Goal: Transaction & Acquisition: Purchase product/service

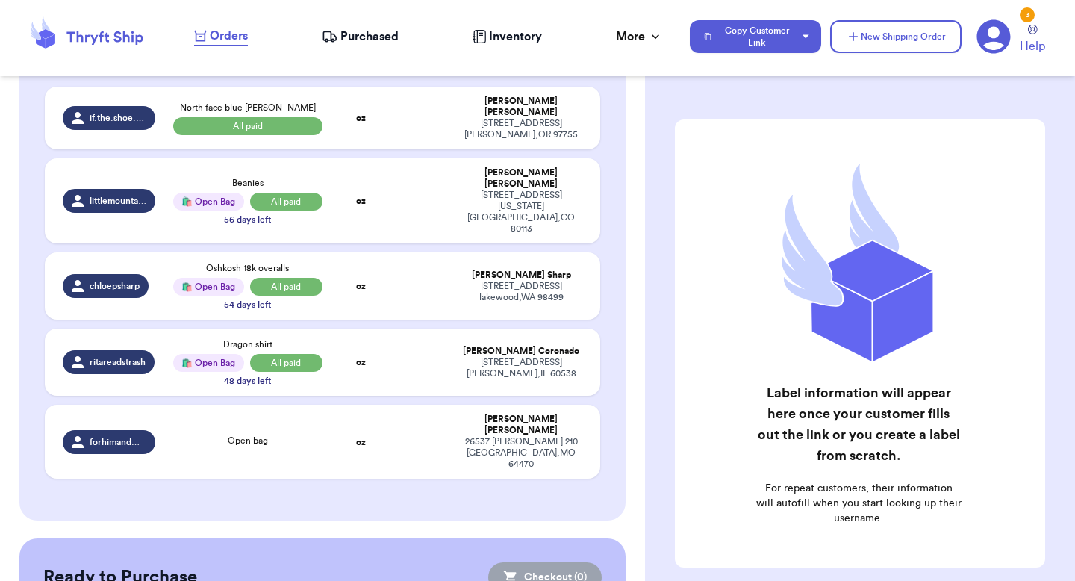
scroll to position [223, 0]
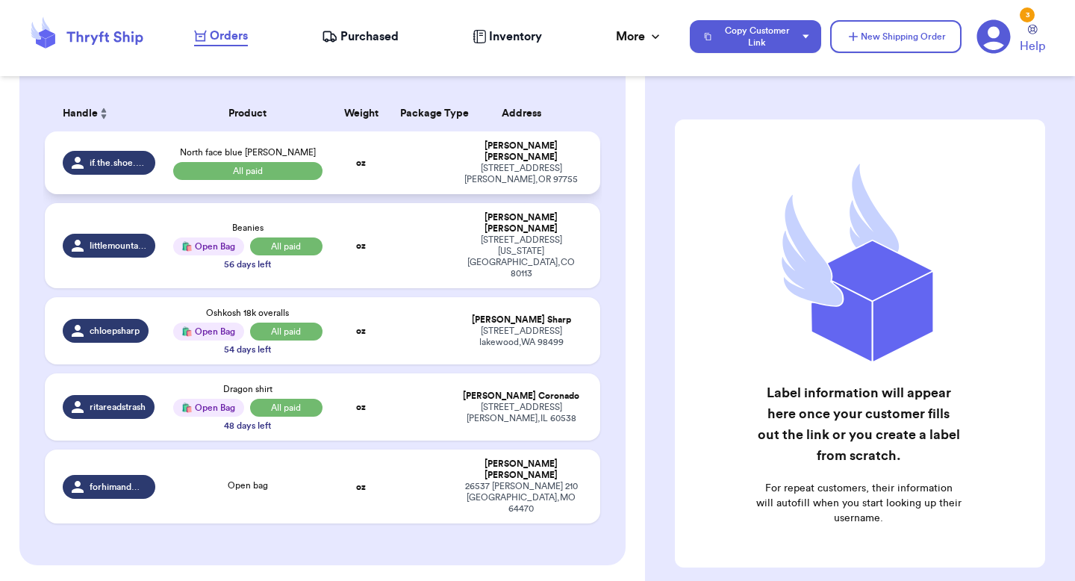
click at [406, 164] on td at bounding box center [421, 162] width 60 height 63
select select "paid"
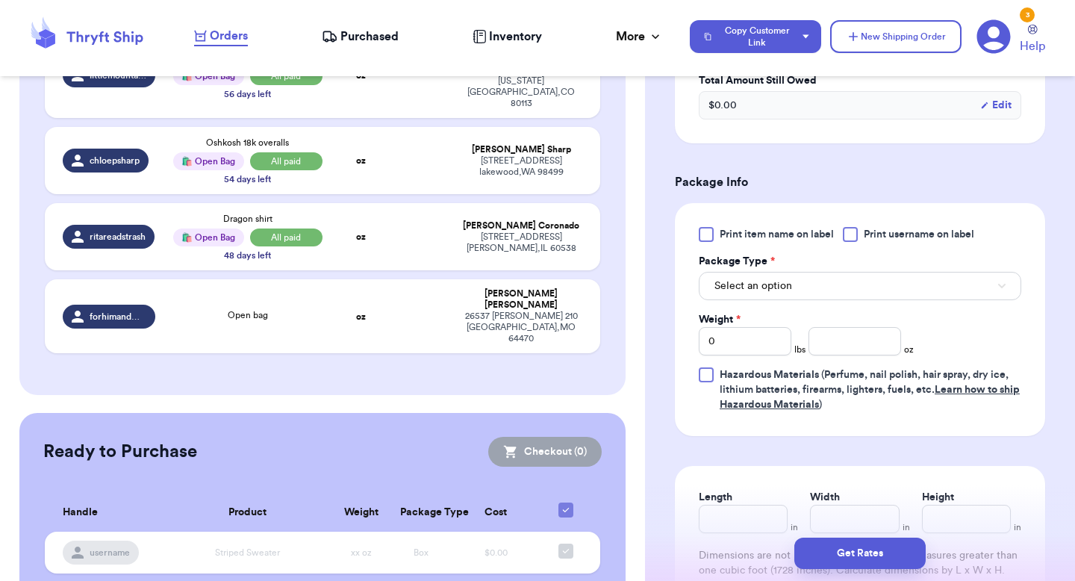
scroll to position [625, 0]
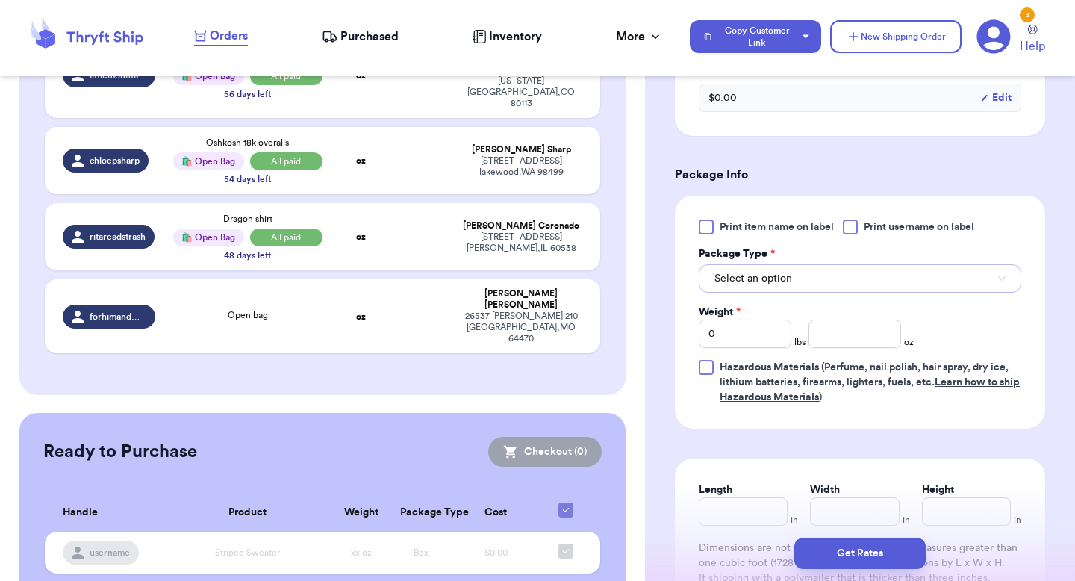
click at [765, 281] on span "Select an option" at bounding box center [754, 278] width 78 height 15
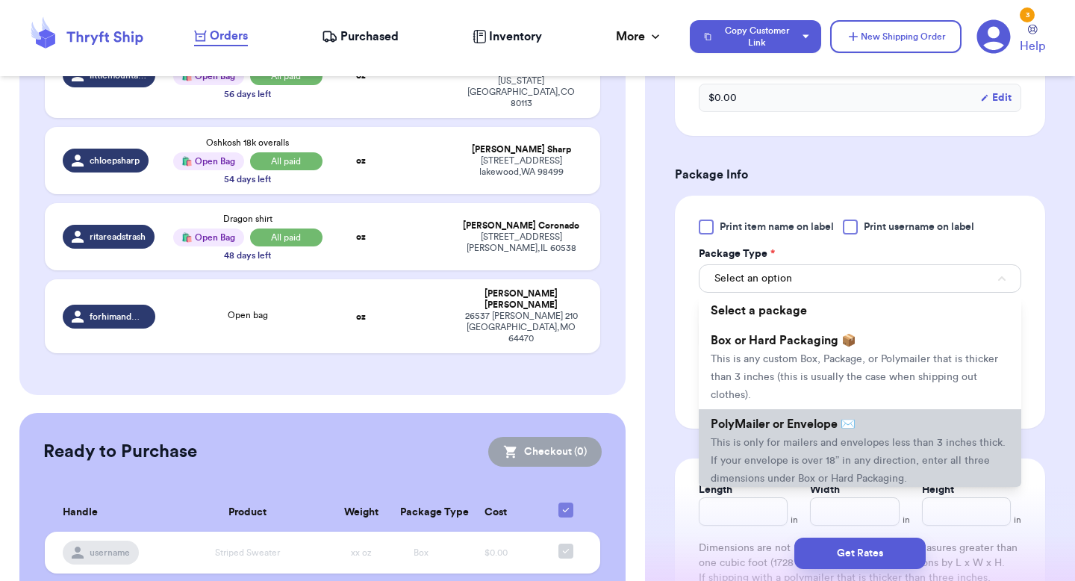
click at [774, 430] on span "PolyMailer or Envelope ✉️" at bounding box center [783, 424] width 145 height 12
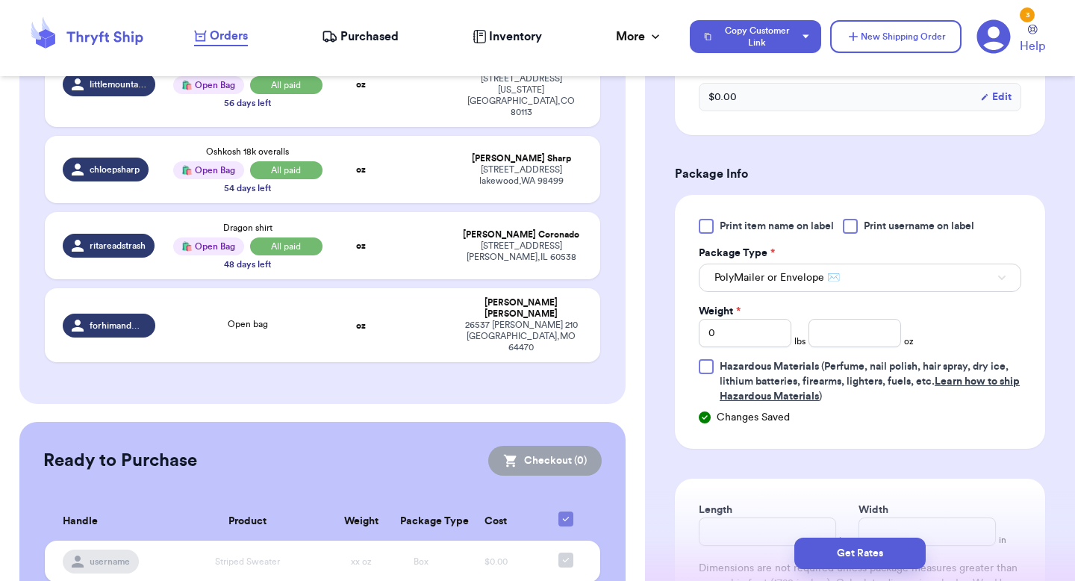
scroll to position [733, 0]
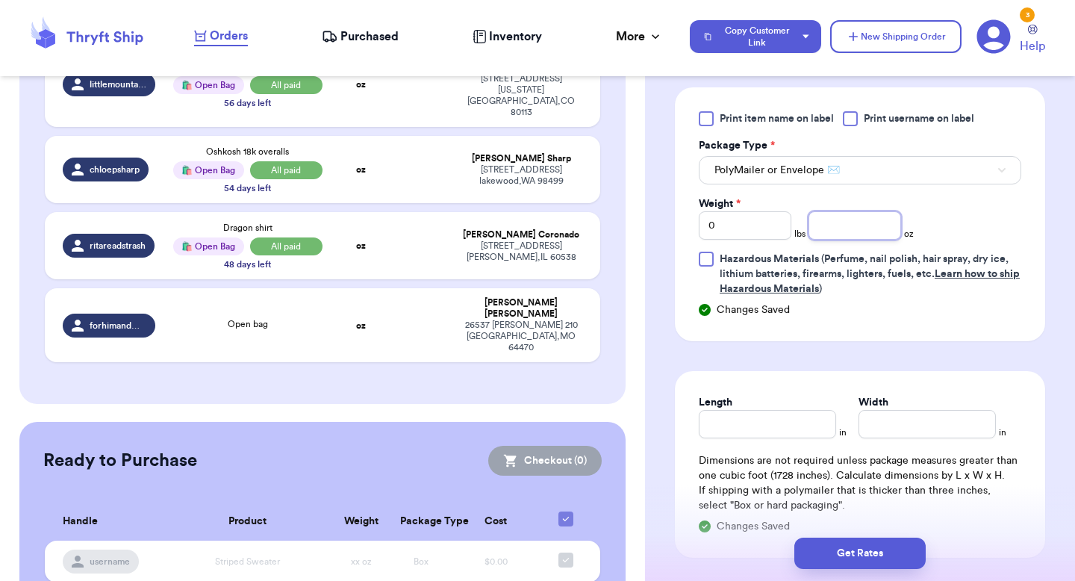
click at [856, 220] on input "number" at bounding box center [855, 225] width 93 height 28
type input "9"
type input "10"
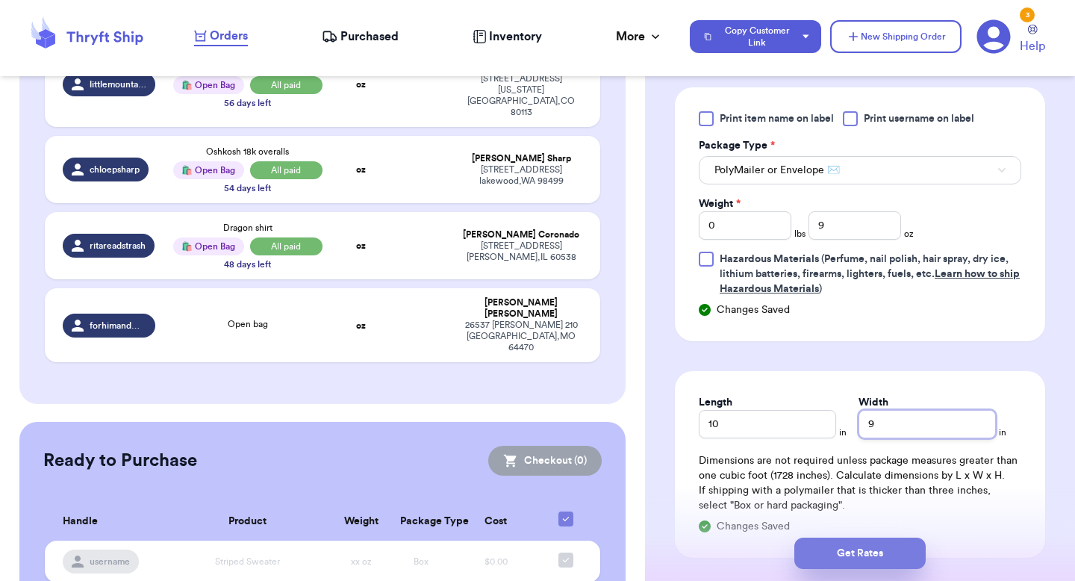
type input "9"
click at [865, 552] on button "Get Rates" at bounding box center [860, 553] width 131 height 31
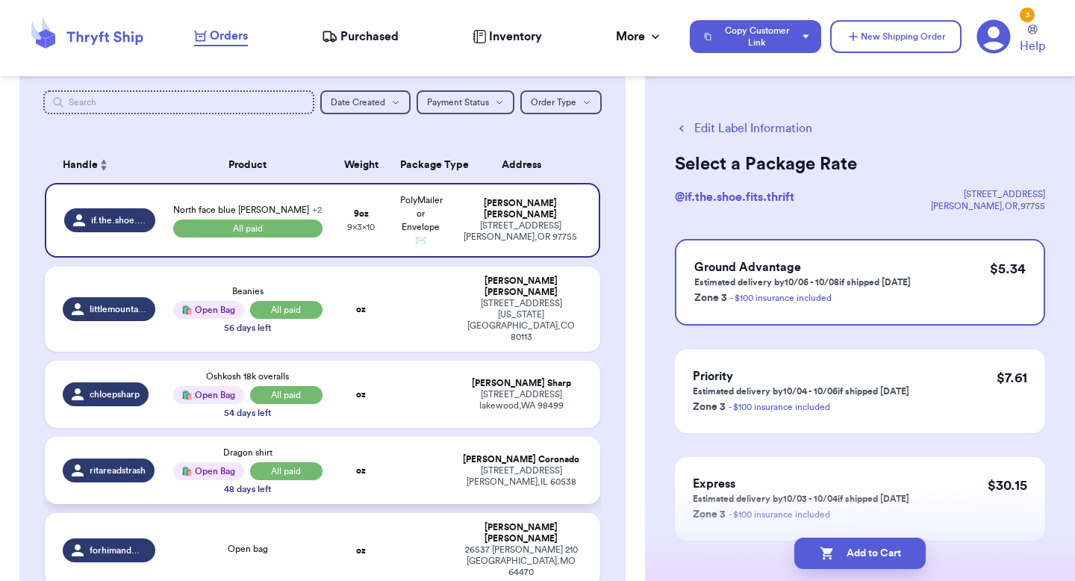
scroll to position [175, 0]
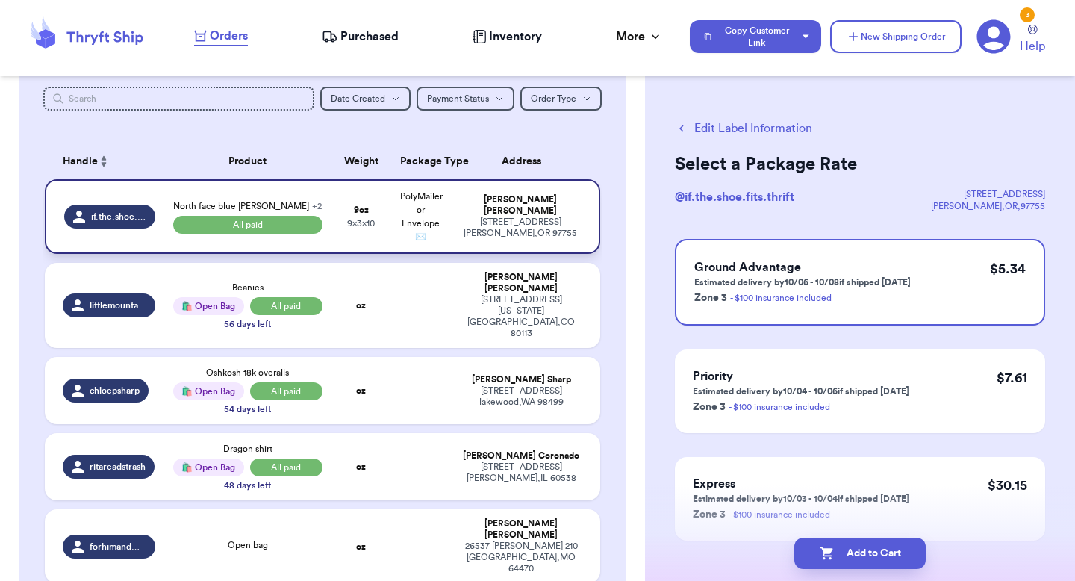
click at [312, 204] on span "+ 2" at bounding box center [317, 206] width 10 height 9
select select "paid"
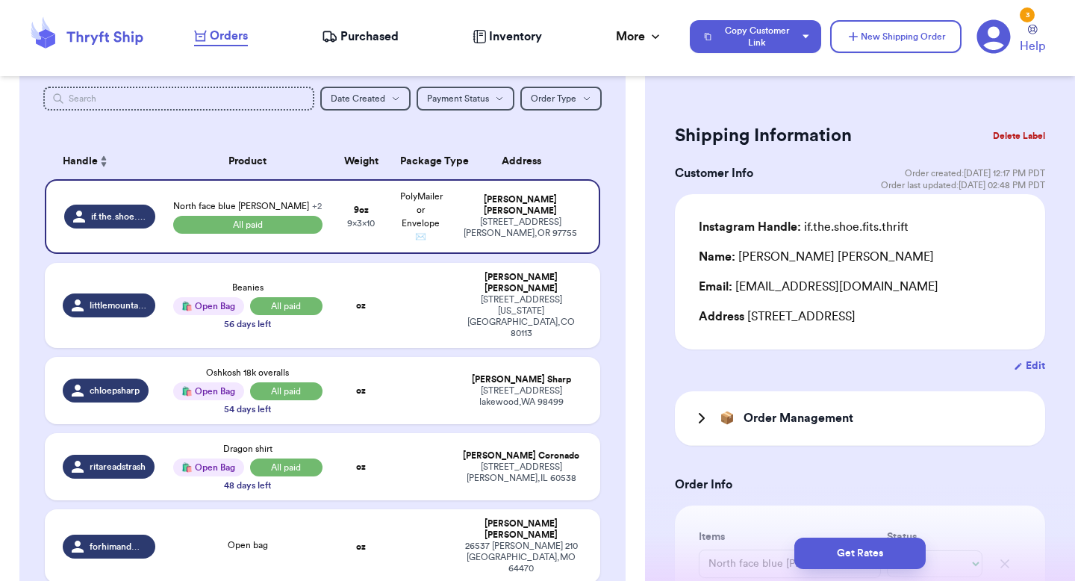
click at [703, 419] on icon at bounding box center [702, 418] width 4 height 9
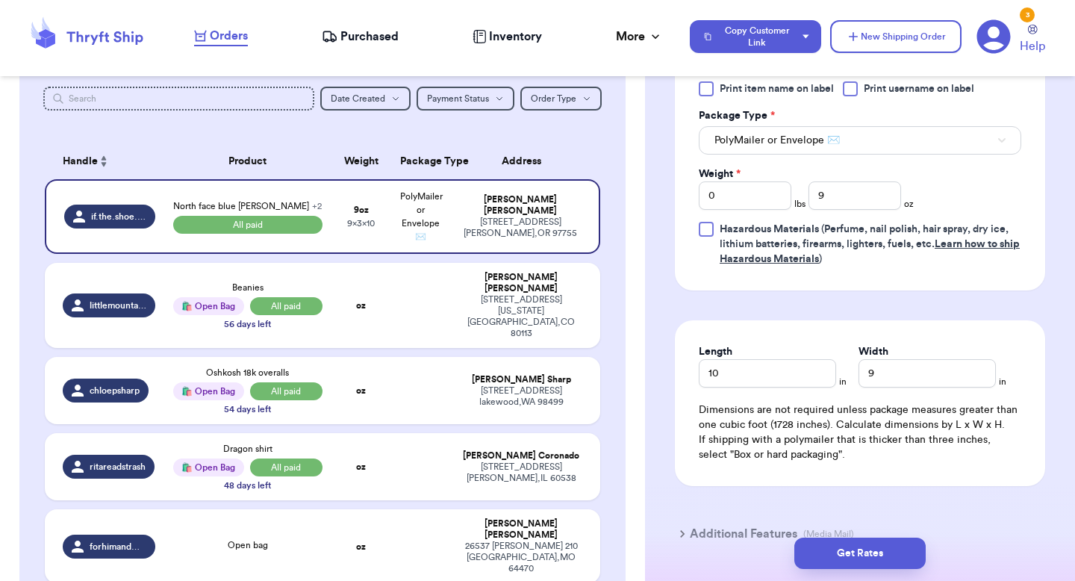
scroll to position [1109, 0]
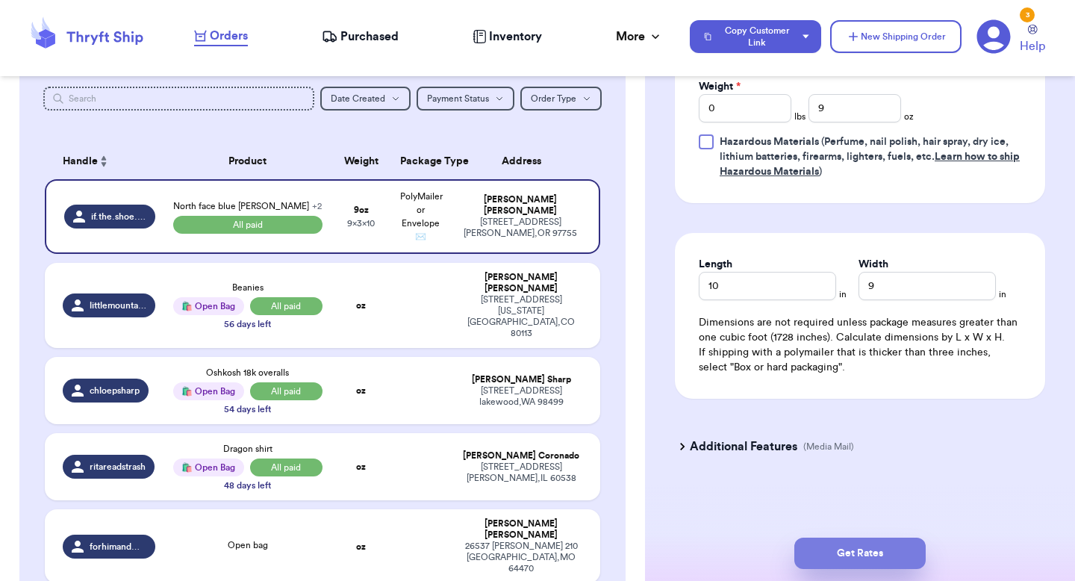
click at [849, 561] on button "Get Rates" at bounding box center [860, 553] width 131 height 31
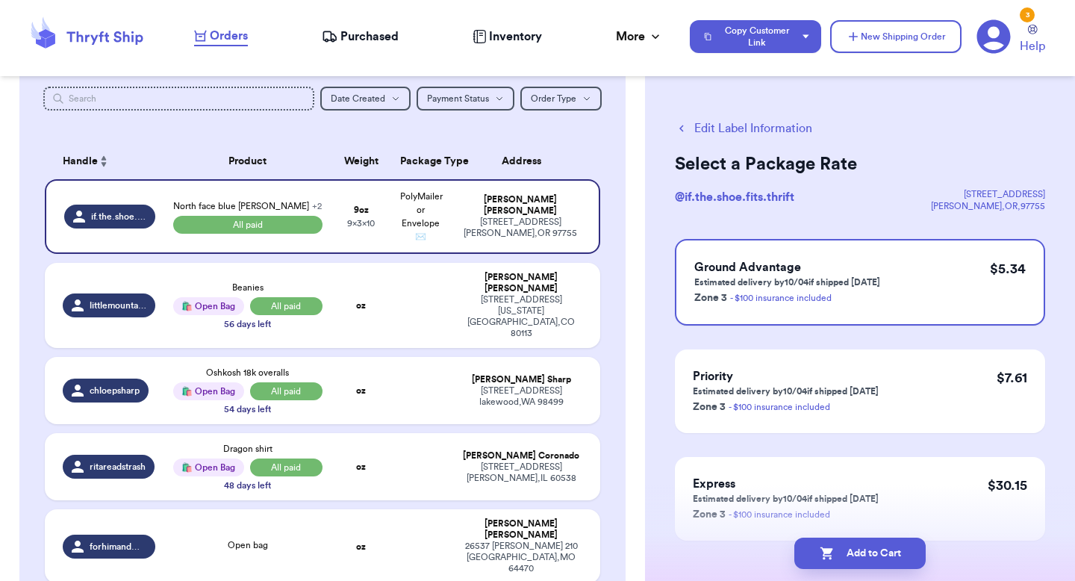
scroll to position [64, 0]
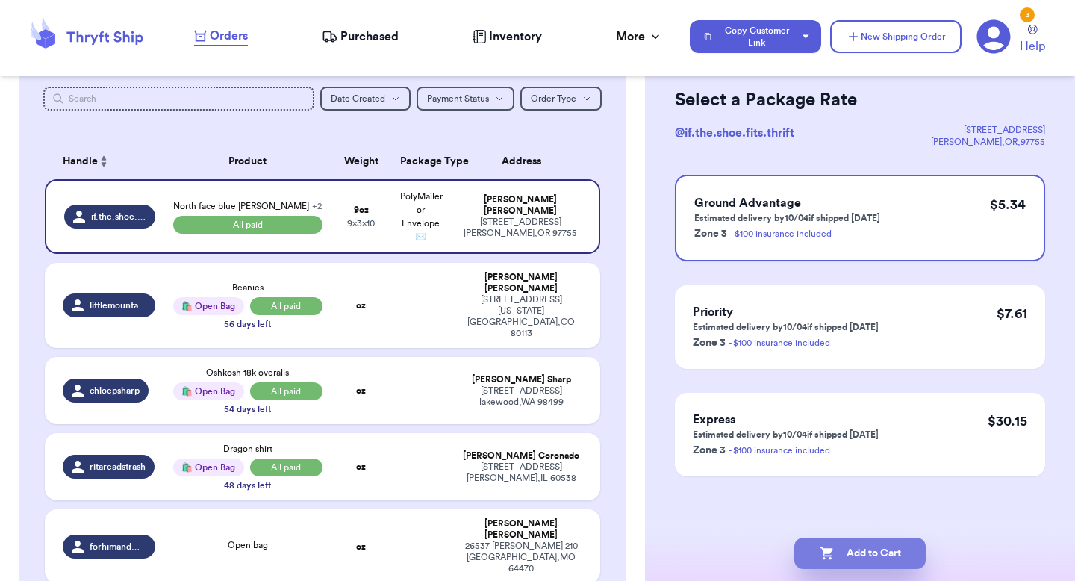
click at [861, 562] on button "Add to Cart" at bounding box center [860, 553] width 131 height 31
checkbox input "true"
select select "paid"
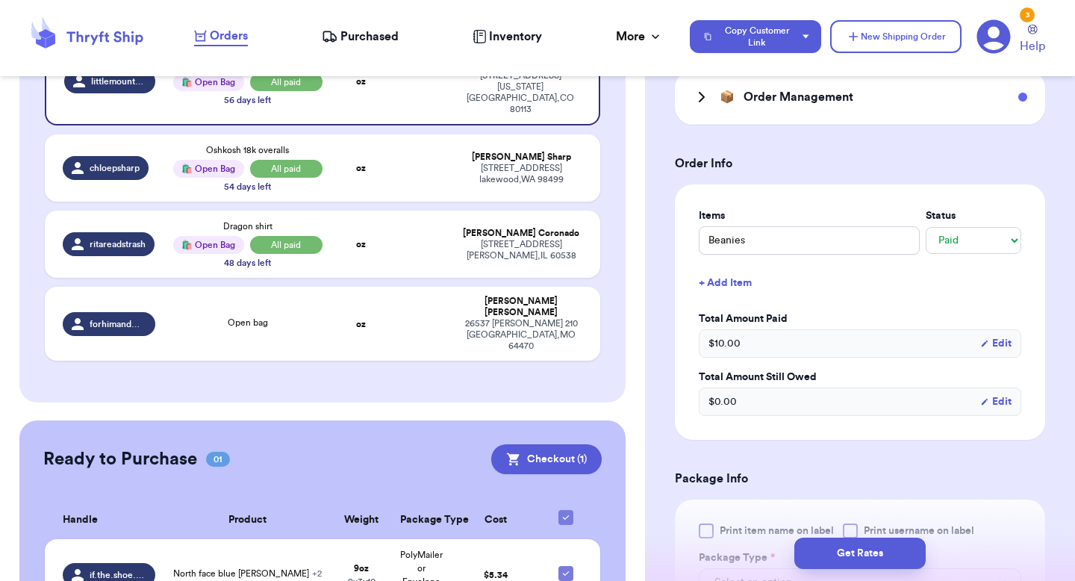
scroll to position [364, 0]
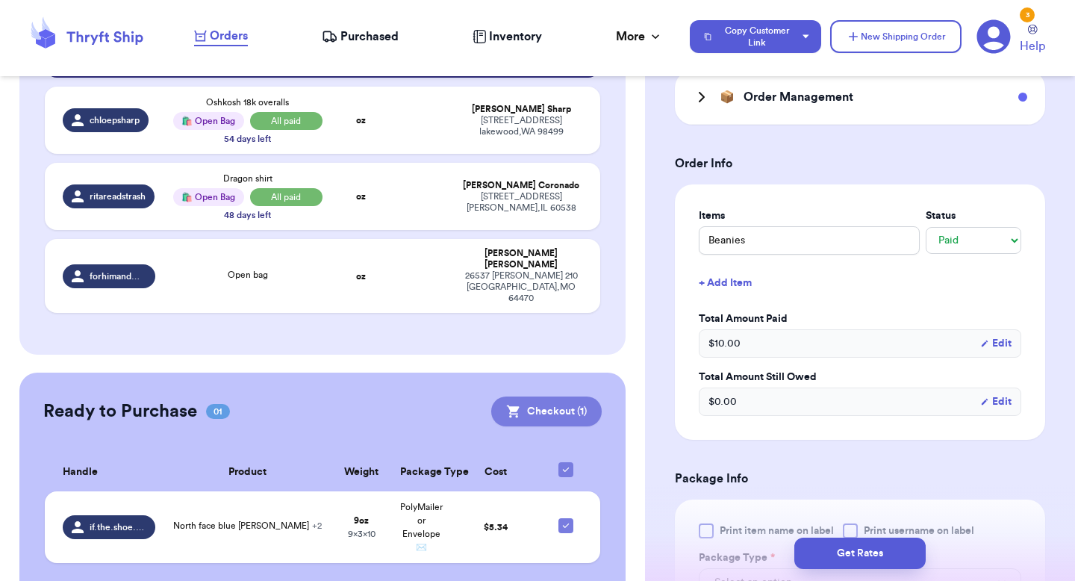
click at [550, 397] on button "Checkout ( 1 )" at bounding box center [546, 412] width 111 height 30
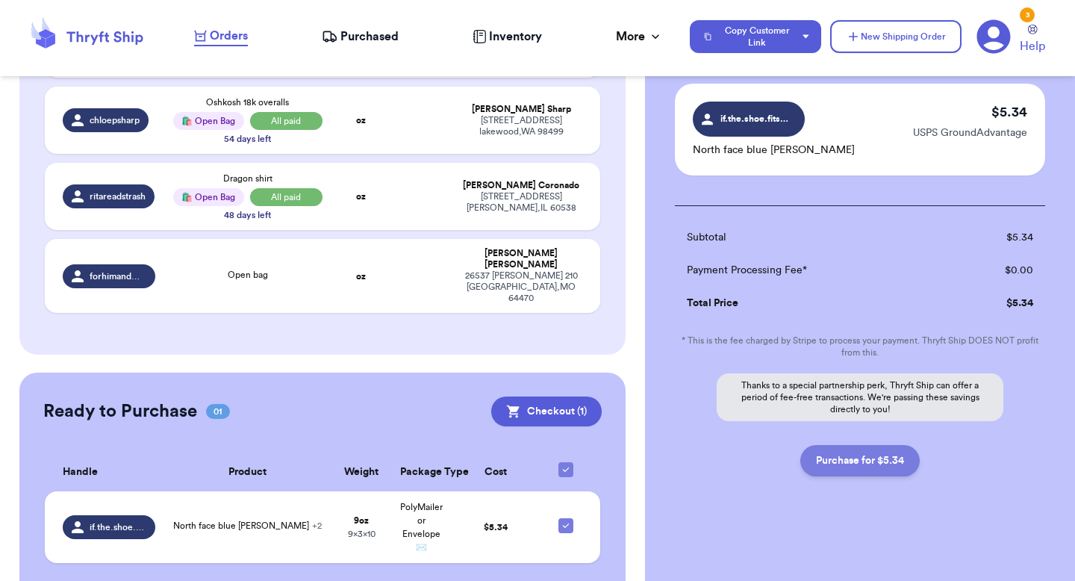
click at [870, 459] on button "Purchase for $5.34" at bounding box center [860, 460] width 119 height 31
checkbox input "false"
checkbox input "true"
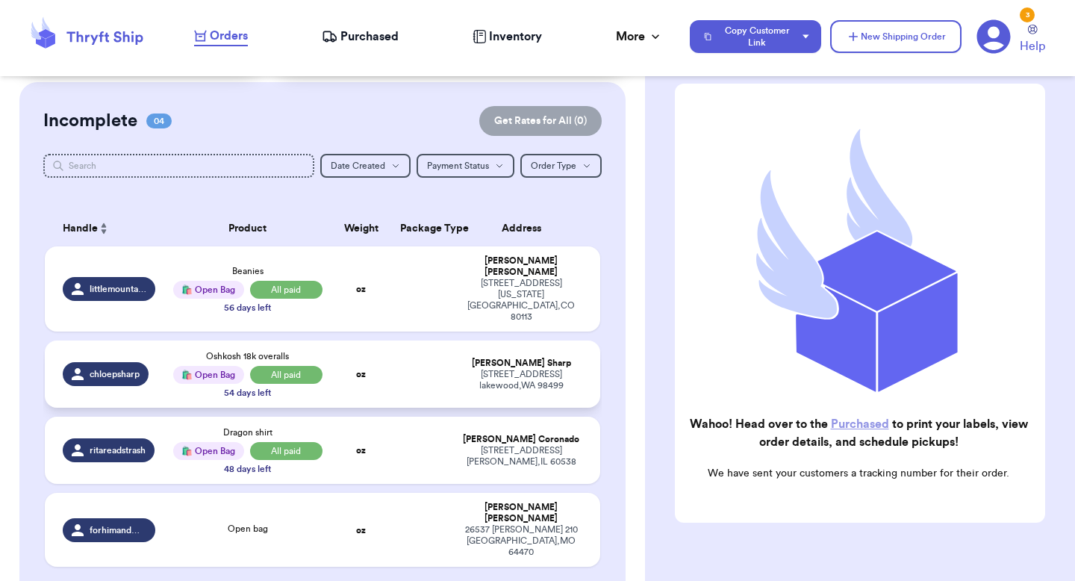
scroll to position [0, 0]
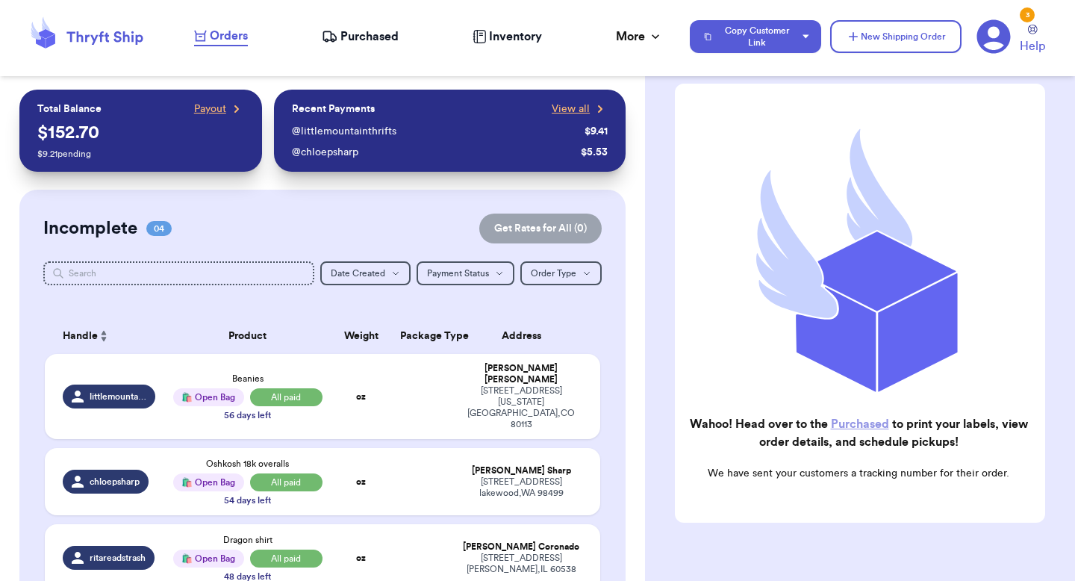
click at [364, 37] on span "Purchased" at bounding box center [370, 37] width 58 height 18
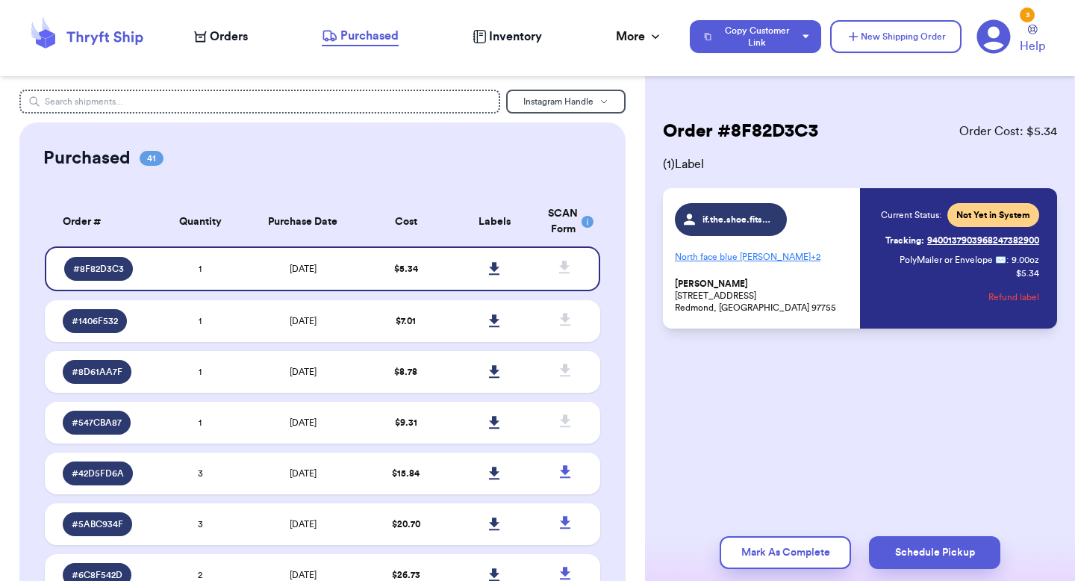
scroll to position [44, 0]
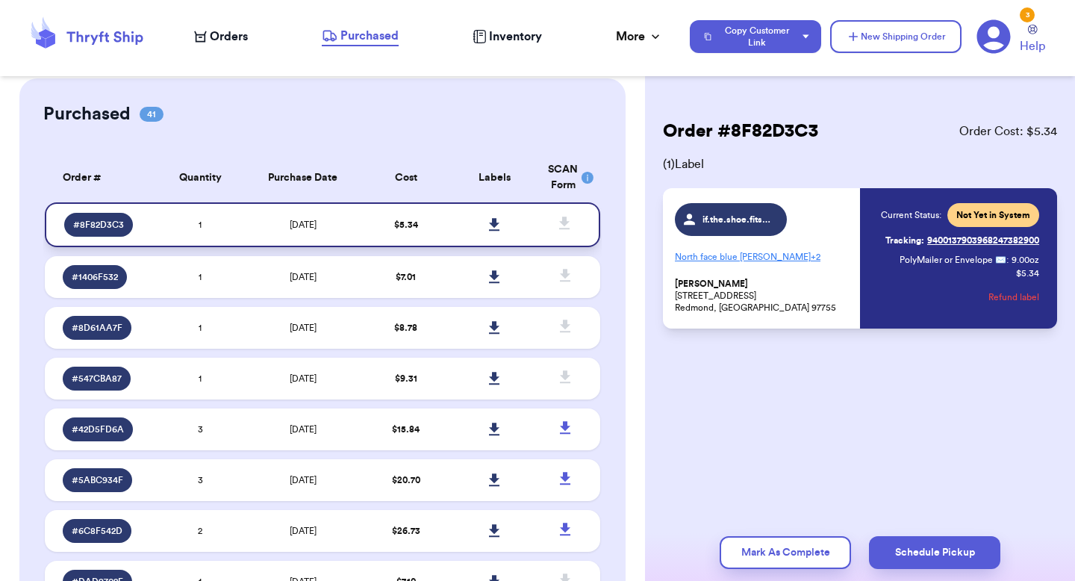
click at [497, 226] on icon at bounding box center [494, 224] width 11 height 13
